Goal: Task Accomplishment & Management: Use online tool/utility

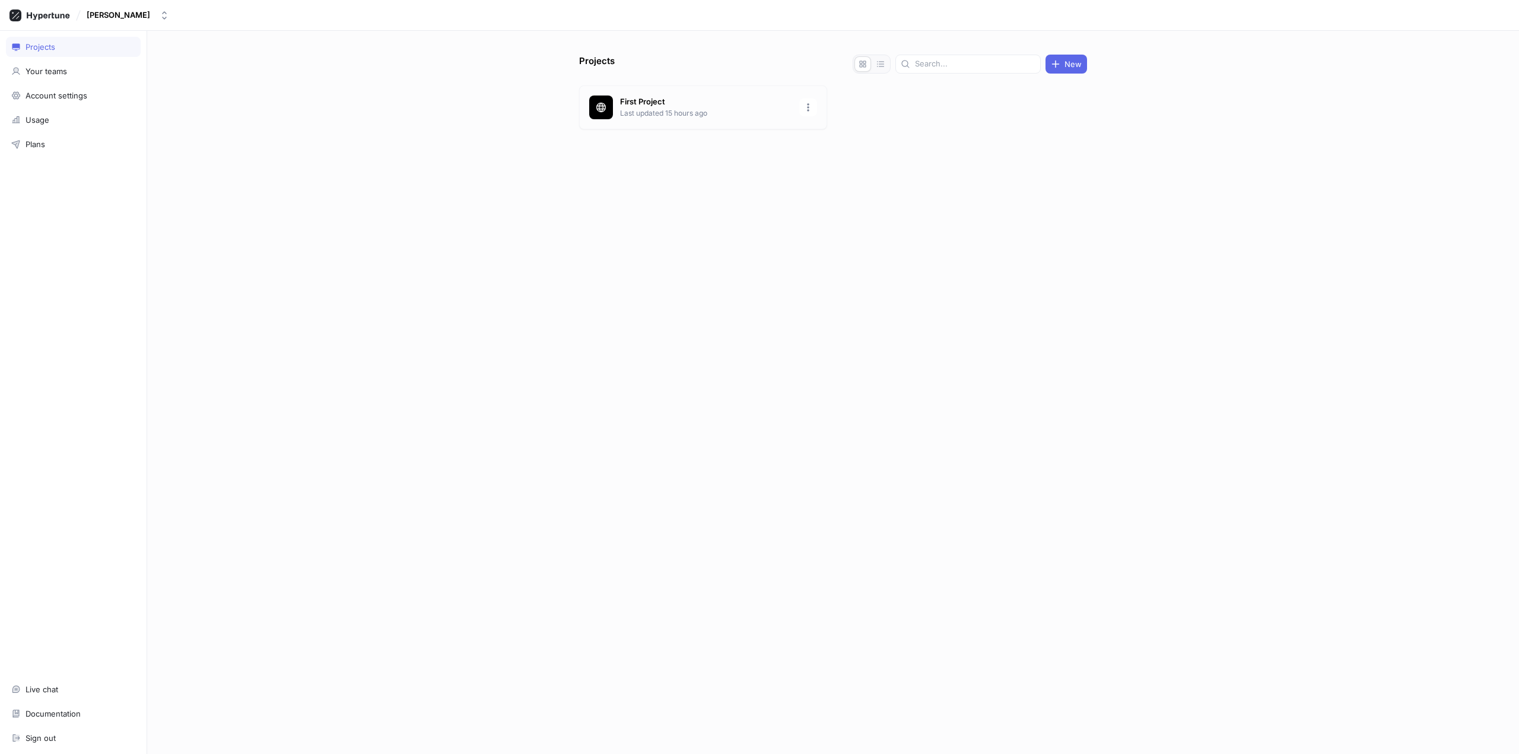
click at [697, 105] on p "First Project" at bounding box center [706, 102] width 172 height 12
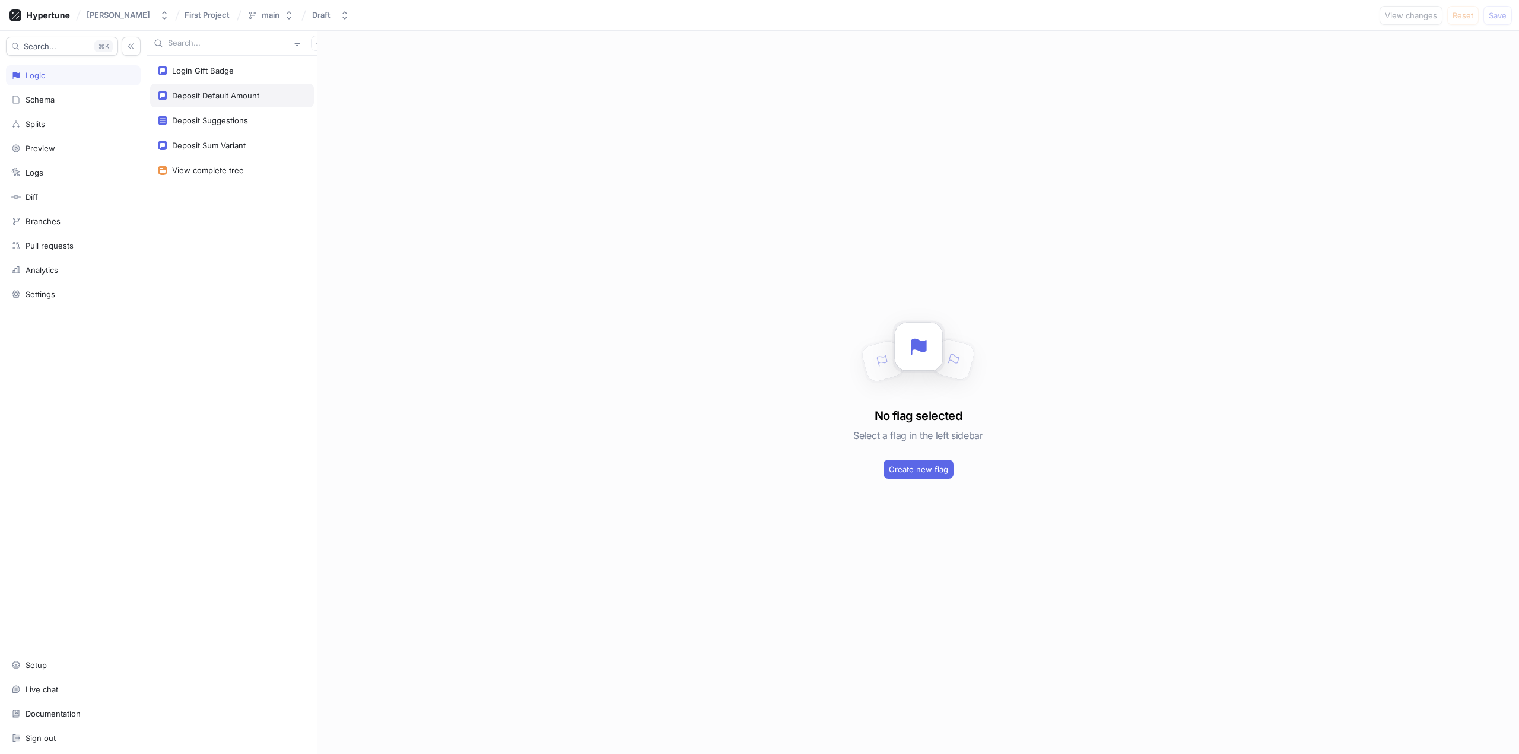
click at [206, 91] on div "Deposit Default Amount" at bounding box center [215, 95] width 87 height 9
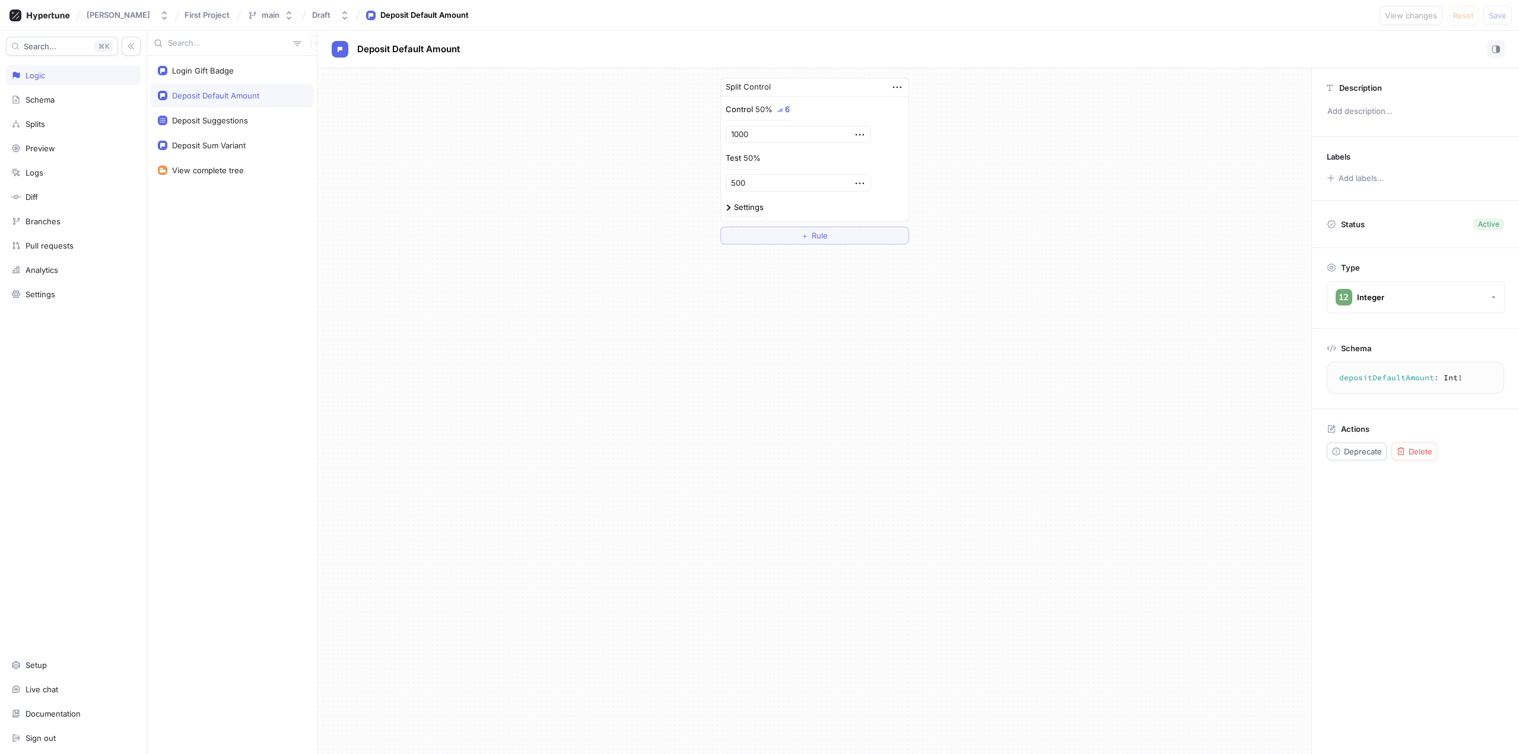
click at [723, 205] on div "Control 50% 6 1000 Test 50% 500 Settings" at bounding box center [814, 159] width 187 height 125
click at [729, 205] on img at bounding box center [729, 208] width 6 height 6
click at [272, 125] on div "Deposit Suggestions" at bounding box center [232, 120] width 148 height 9
type textarea "depositSuggestions: [Int!]!"
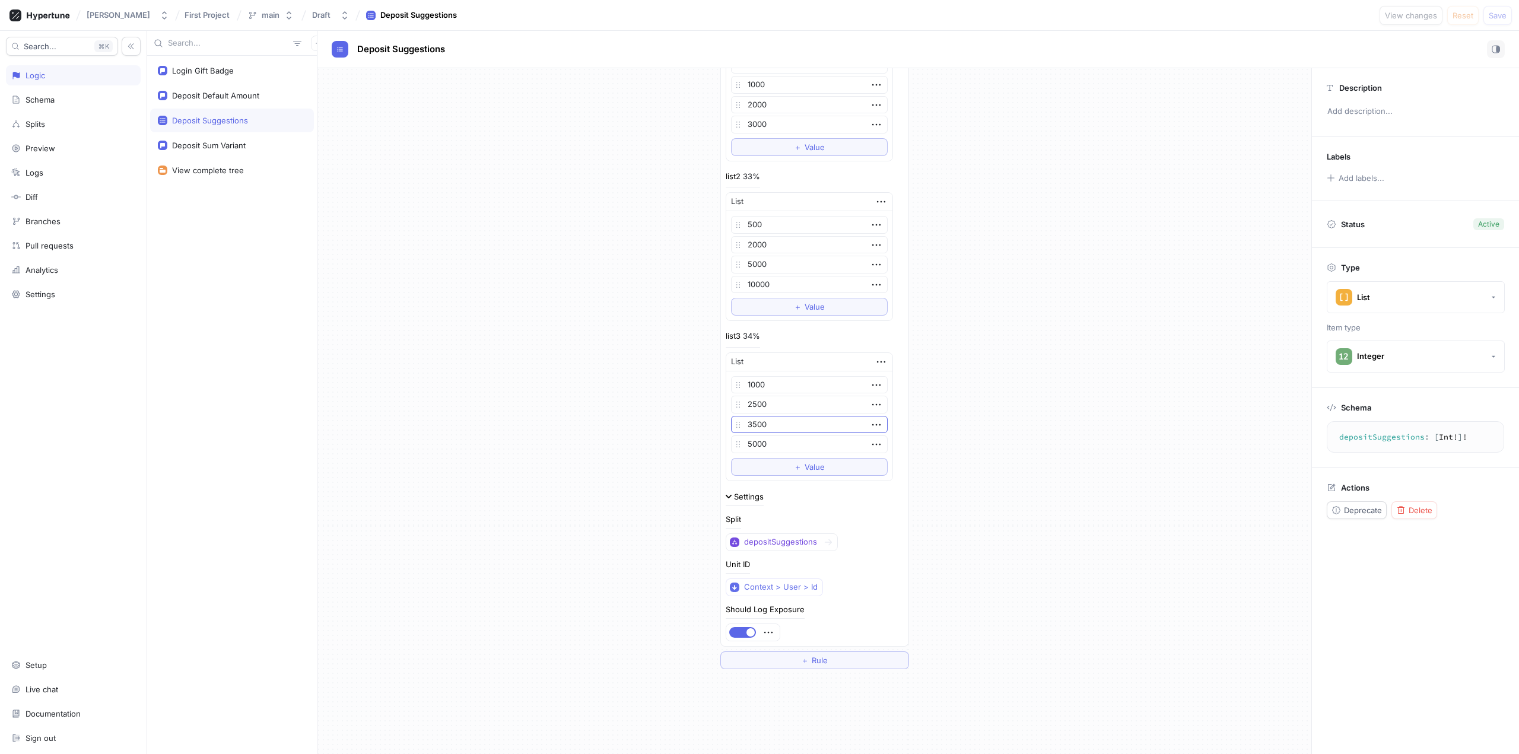
scroll to position [237, 0]
